Goal: Task Accomplishment & Management: Complete application form

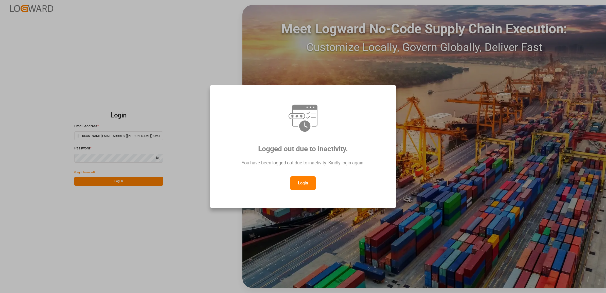
click at [311, 180] on button "Login" at bounding box center [302, 183] width 25 height 14
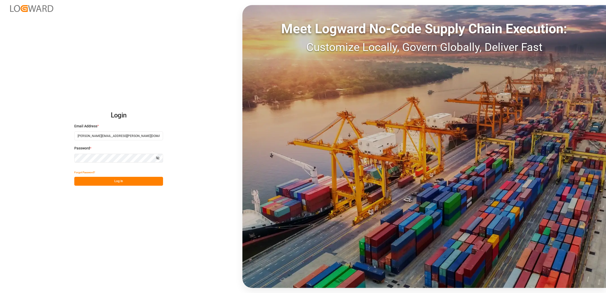
click at [128, 183] on button "Log In" at bounding box center [118, 181] width 89 height 9
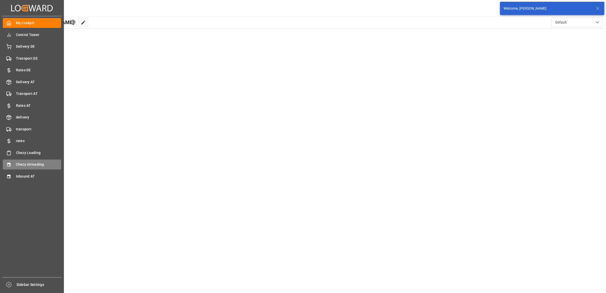
click at [18, 167] on span "Chezy Unloading" at bounding box center [38, 164] width 45 height 5
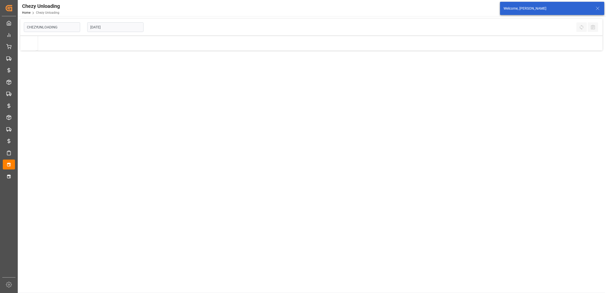
type input "Chezy Unloading"
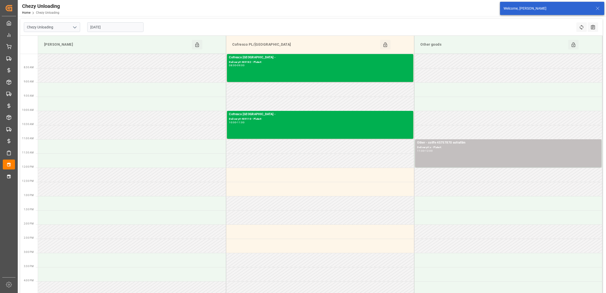
click at [113, 22] on input "[DATE]" at bounding box center [115, 27] width 56 height 10
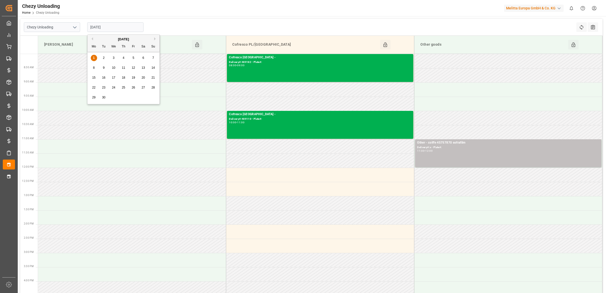
click at [113, 58] on span "3" at bounding box center [114, 58] width 2 height 4
type input "[DATE]"
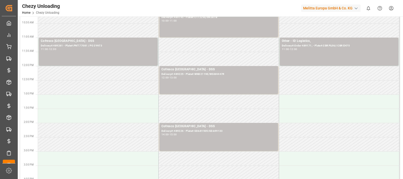
scroll to position [63, 0]
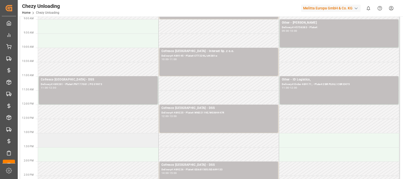
click at [67, 134] on td at bounding box center [98, 140] width 121 height 14
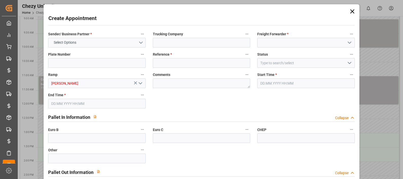
type input "0"
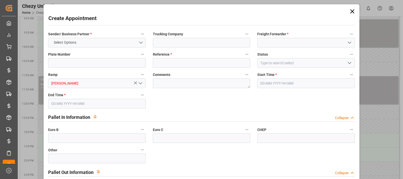
type input "0"
type input "[DATE] 13:00"
type input "[DATE] 14:00"
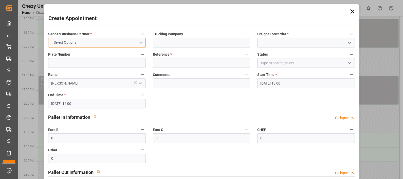
click at [116, 41] on button "Select Options" at bounding box center [96, 43] width 97 height 10
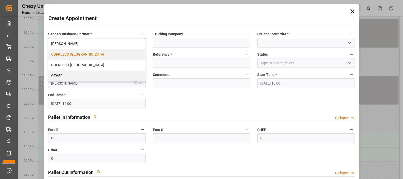
click at [78, 54] on div "COFRESCO [GEOGRAPHIC_DATA]" at bounding box center [96, 54] width 97 height 11
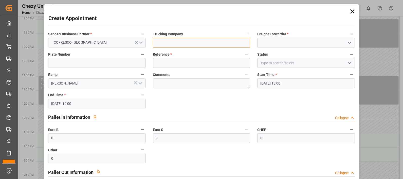
click at [164, 41] on input at bounding box center [201, 43] width 97 height 10
type input "ID Logistics"
click at [273, 43] on input at bounding box center [306, 43] width 97 height 10
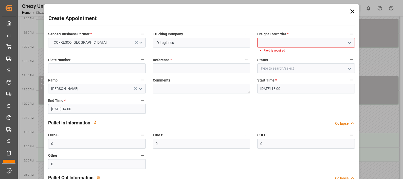
click at [349, 43] on polyline "open menu" at bounding box center [349, 43] width 3 height 2
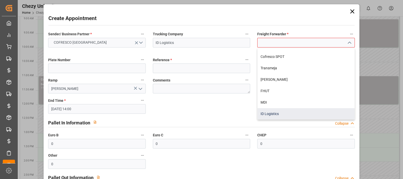
click at [269, 111] on div "ID Logistics" at bounding box center [306, 113] width 97 height 11
type input "ID Logistics"
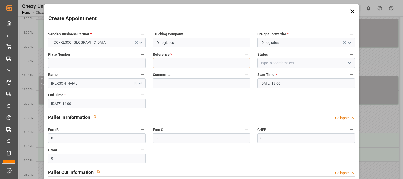
click at [172, 61] on input at bounding box center [201, 63] width 97 height 10
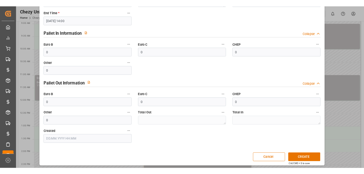
scroll to position [89, 0]
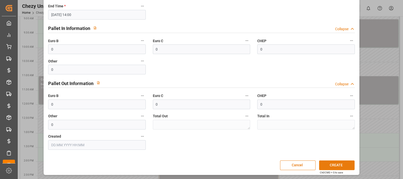
type input "489170"
click at [342, 164] on button "CREATE" at bounding box center [337, 165] width 36 height 10
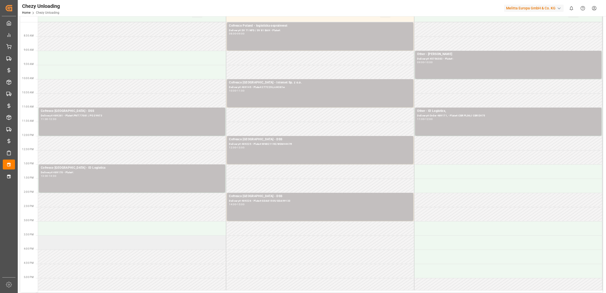
scroll to position [0, 0]
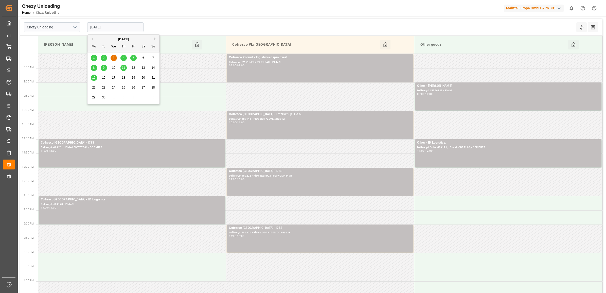
click at [120, 27] on input "[DATE]" at bounding box center [115, 27] width 56 height 10
click at [123, 57] on span "4" at bounding box center [124, 58] width 2 height 4
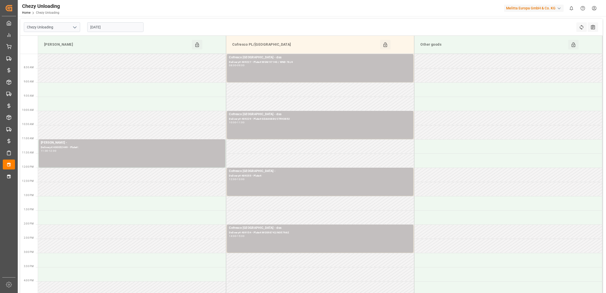
click at [116, 21] on div "[DATE]" at bounding box center [115, 27] width 63 height 17
click at [117, 27] on input "[DATE]" at bounding box center [115, 27] width 56 height 10
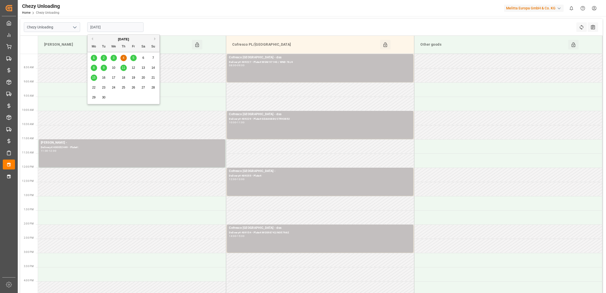
click at [133, 58] on span "5" at bounding box center [134, 58] width 2 height 4
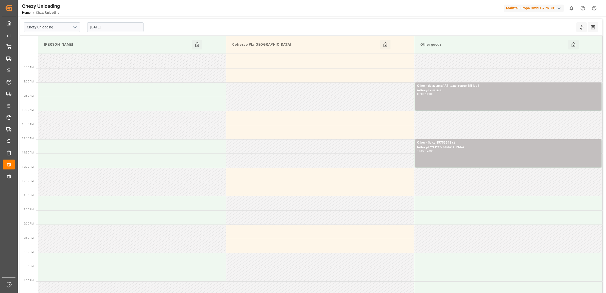
click at [114, 27] on input "[DATE]" at bounding box center [115, 27] width 56 height 10
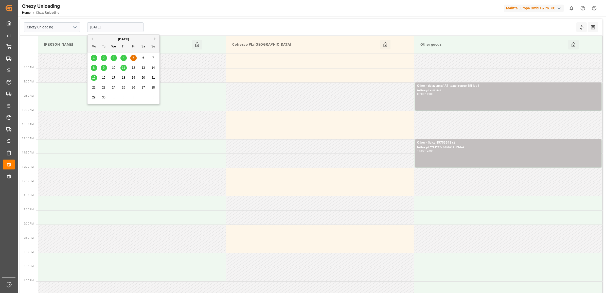
click at [93, 70] on span "8" at bounding box center [94, 68] width 2 height 4
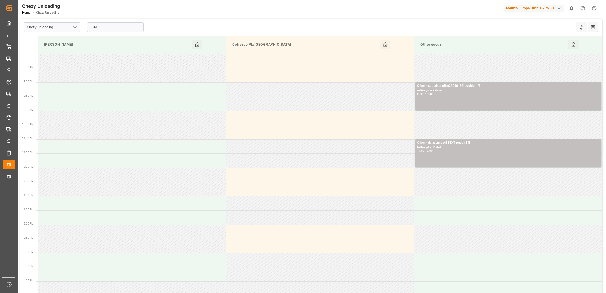
click at [112, 29] on input "[DATE]" at bounding box center [115, 27] width 56 height 10
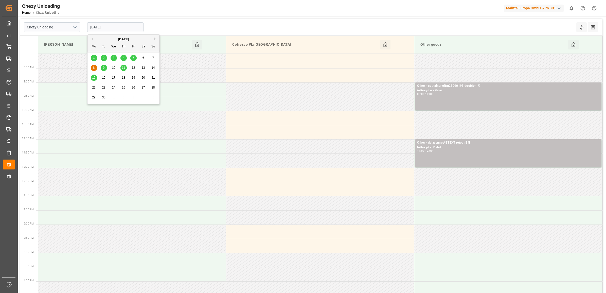
click at [102, 67] on div "9" at bounding box center [104, 68] width 6 height 6
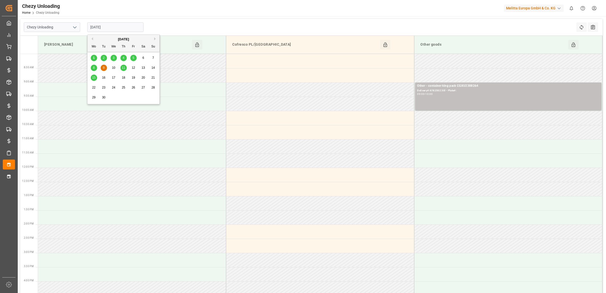
click at [115, 31] on input "[DATE]" at bounding box center [115, 27] width 56 height 10
click at [121, 68] on div "11" at bounding box center [124, 68] width 6 height 6
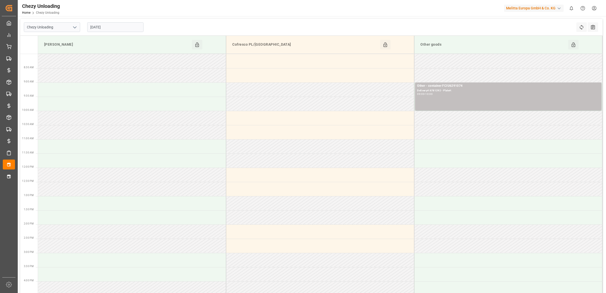
click at [119, 29] on input "[DATE]" at bounding box center [115, 27] width 56 height 10
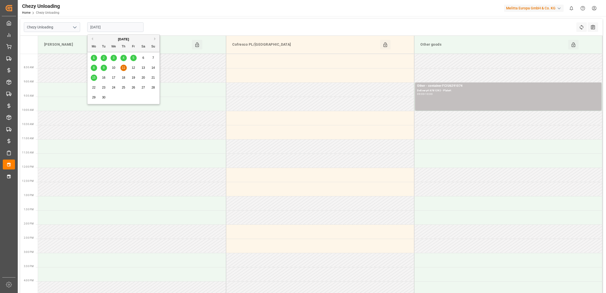
click at [94, 77] on span "15" at bounding box center [93, 78] width 3 height 4
type input "[DATE]"
